Goal: Task Accomplishment & Management: Manage account settings

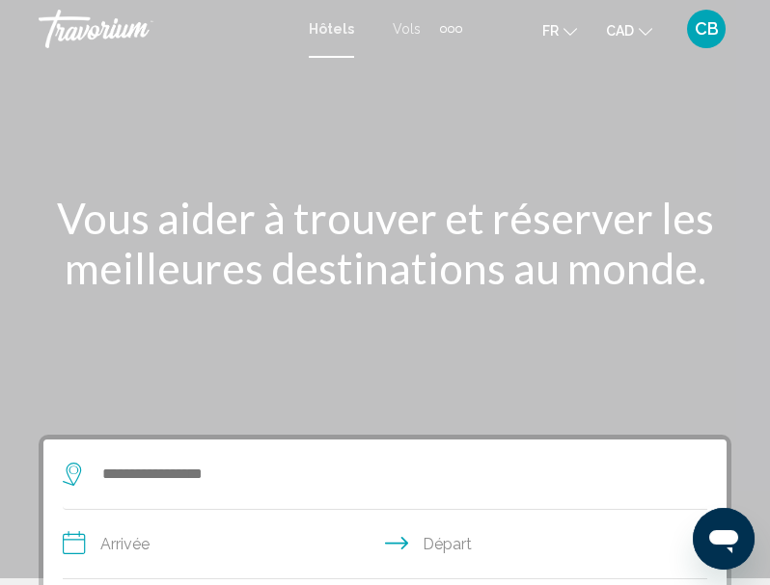
click at [625, 30] on span "CAD" at bounding box center [620, 30] width 28 height 15
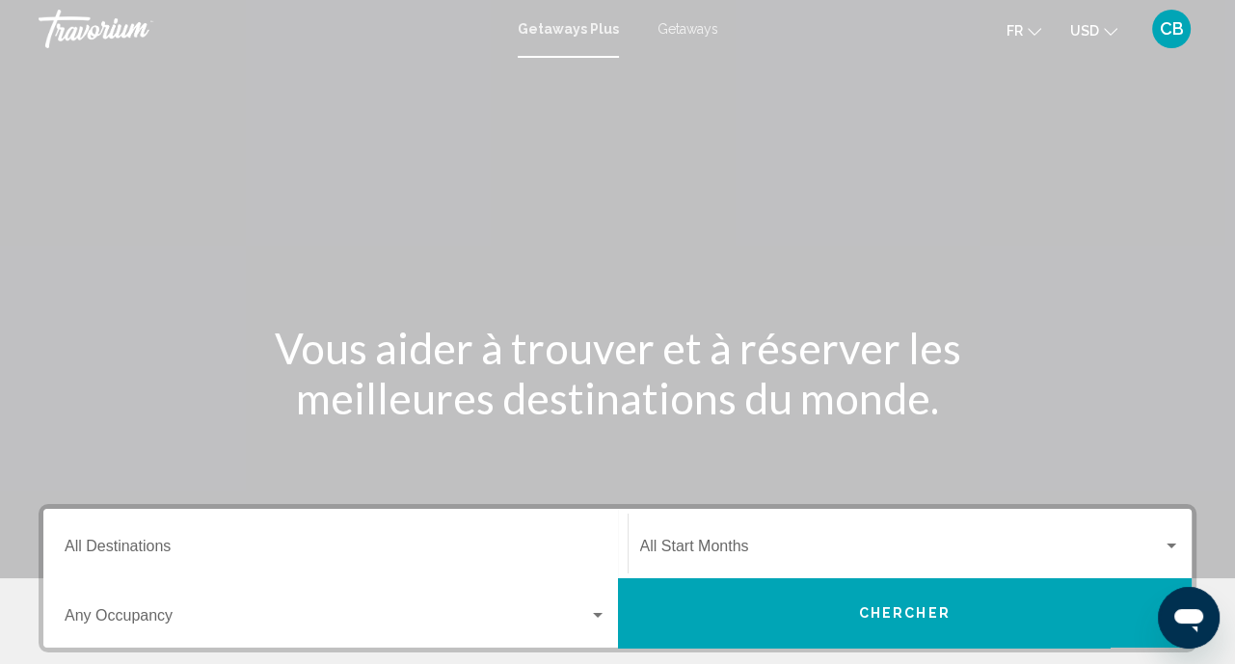
click at [1097, 19] on button "USD USD ($) MXN (Mex$) CAD (Can$) GBP (£) EUR (€) AUD (A$) NZD (NZ$) CNY (CN¥)" at bounding box center [1093, 30] width 47 height 28
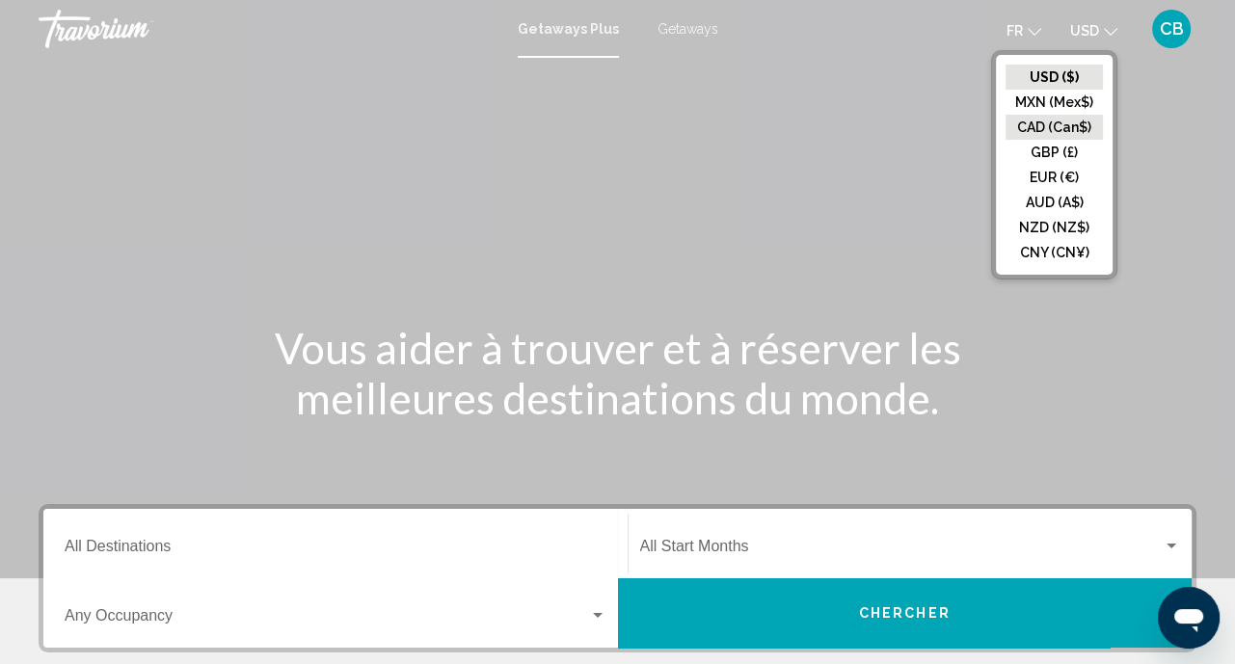
click at [1087, 129] on button "CAD (Can$)" at bounding box center [1054, 127] width 97 height 25
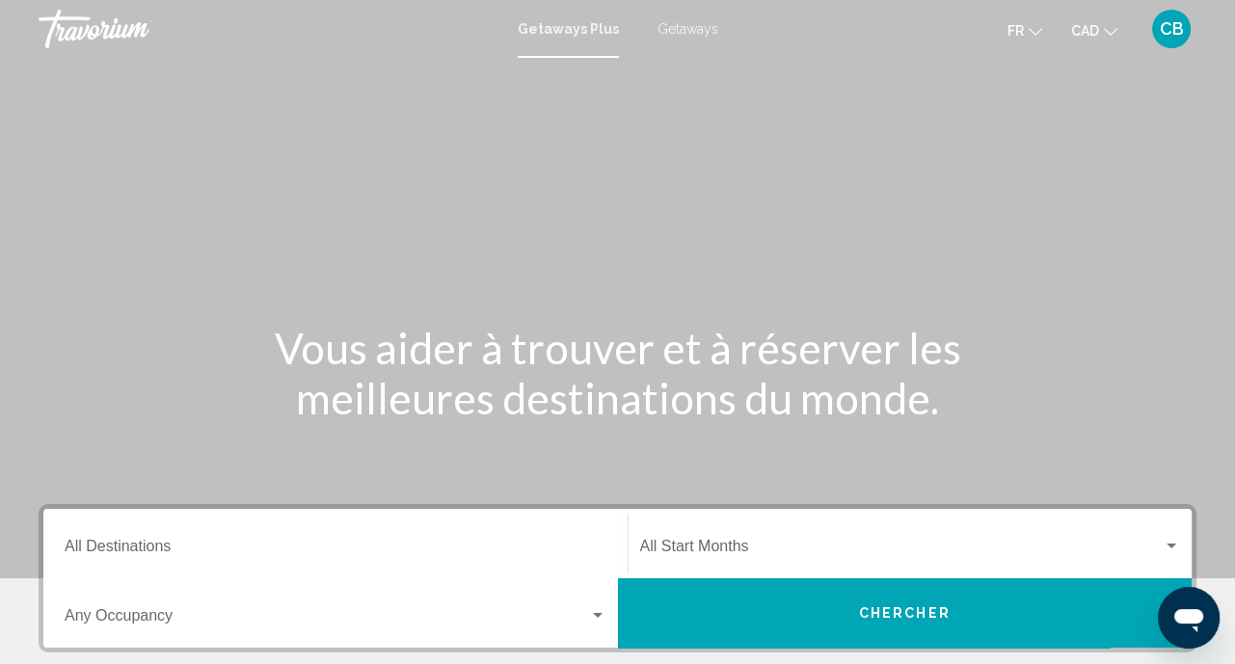
click at [1103, 27] on button "CAD USD ($) MXN (Mex$) CAD (Can$) GBP (£) EUR (€) AUD (A$) NZD (NZ$) CNY (CN¥)" at bounding box center [1094, 30] width 46 height 28
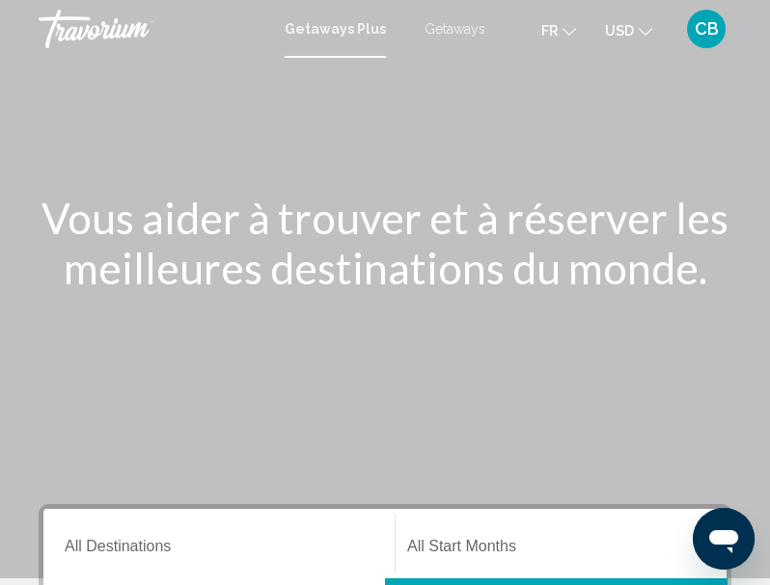
click at [618, 36] on span "USD" at bounding box center [619, 30] width 29 height 15
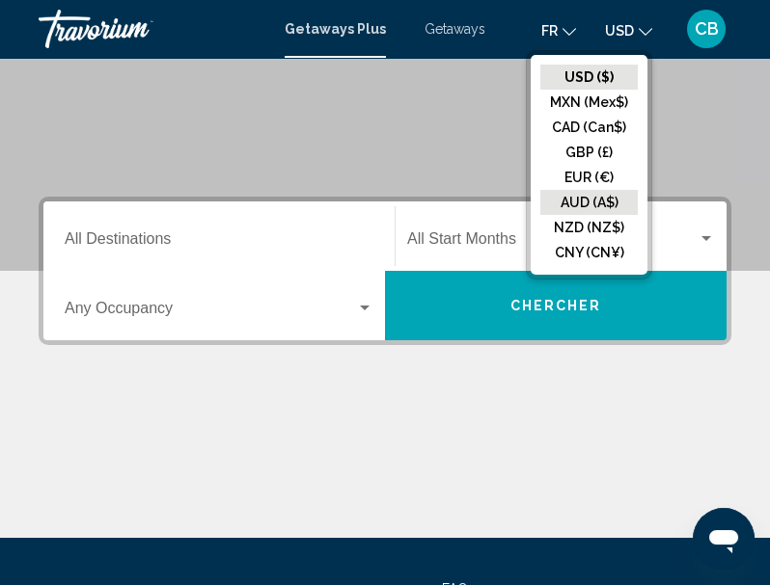
scroll to position [350, 0]
